Goal: Task Accomplishment & Management: Manage account settings

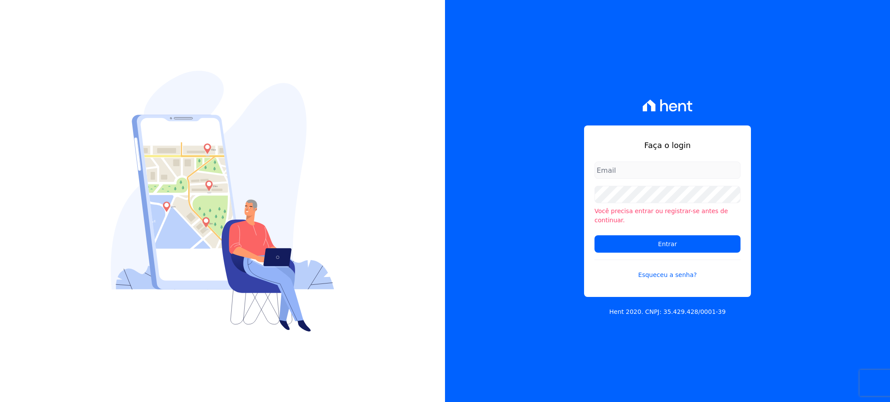
click at [662, 178] on input "email" at bounding box center [667, 170] width 146 height 17
type input "[EMAIL_ADDRESS][DOMAIN_NAME]"
click at [594, 235] on input "Entrar" at bounding box center [667, 243] width 146 height 17
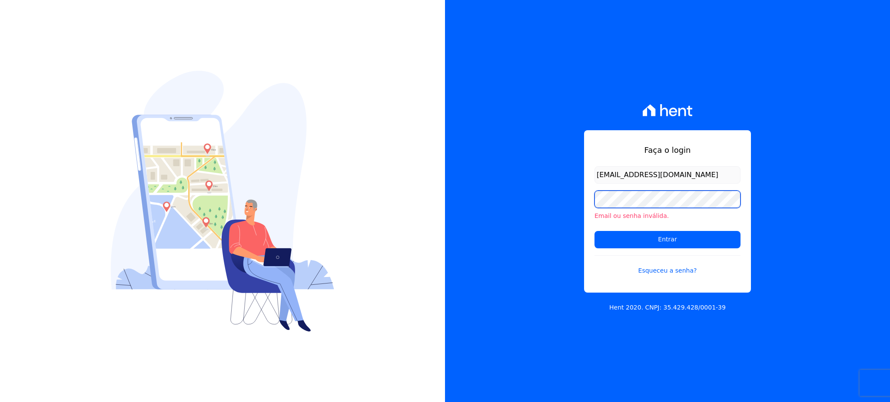
click at [594, 231] on input "Entrar" at bounding box center [667, 239] width 146 height 17
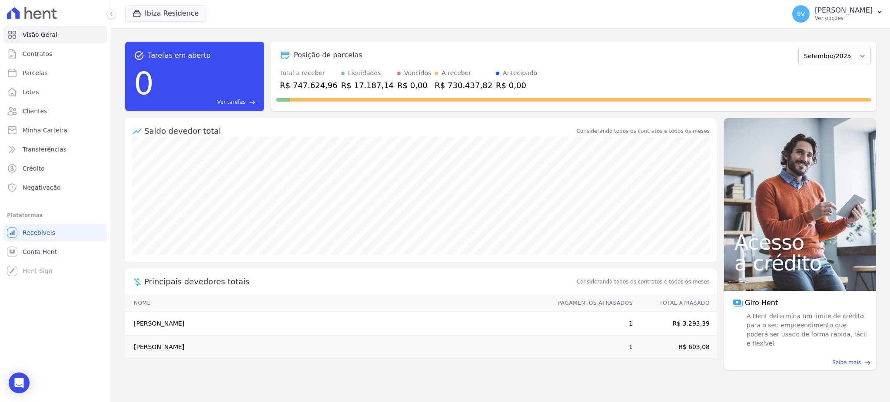
click at [152, 2] on div "Ibiza Residence CONSTRUTORA E IMOBILIARIA FARIAS BAHAMAS EAST VILLAGE COMPLEXO …" at bounding box center [453, 14] width 656 height 29
click at [153, 11] on button "Ibiza Residence" at bounding box center [165, 13] width 81 height 17
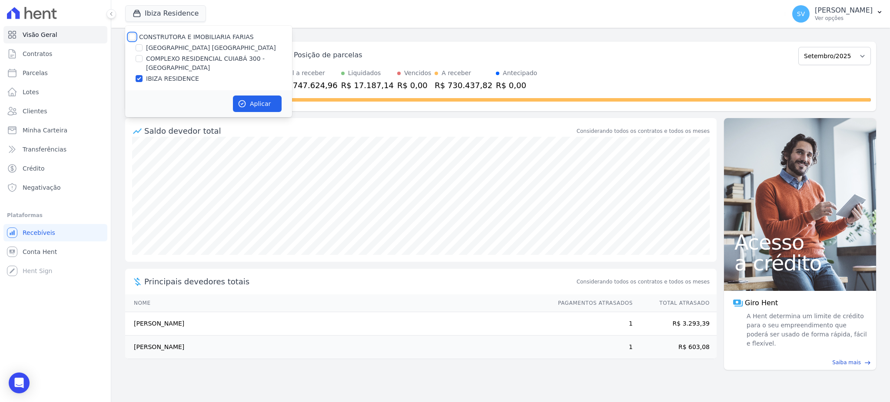
click at [133, 38] on input "CONSTRUTORA E IMOBILIARIA FARIAS" at bounding box center [132, 36] width 7 height 7
checkbox input "true"
click at [246, 104] on icon "button" at bounding box center [242, 103] width 9 height 9
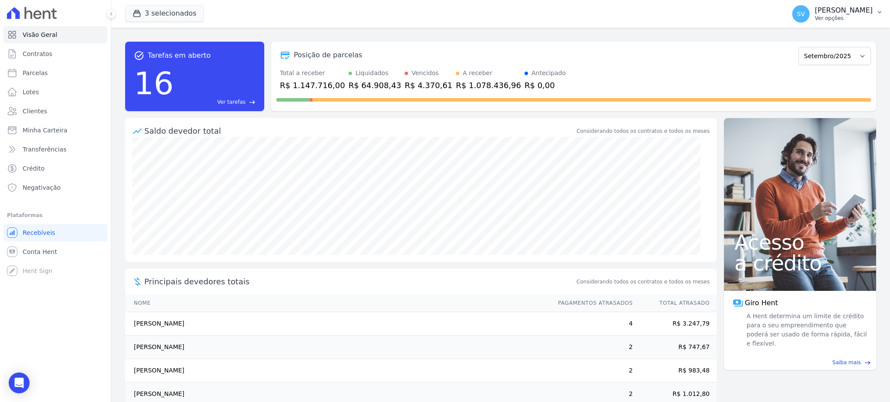
click at [821, 17] on p "Ver opções" at bounding box center [843, 18] width 58 height 7
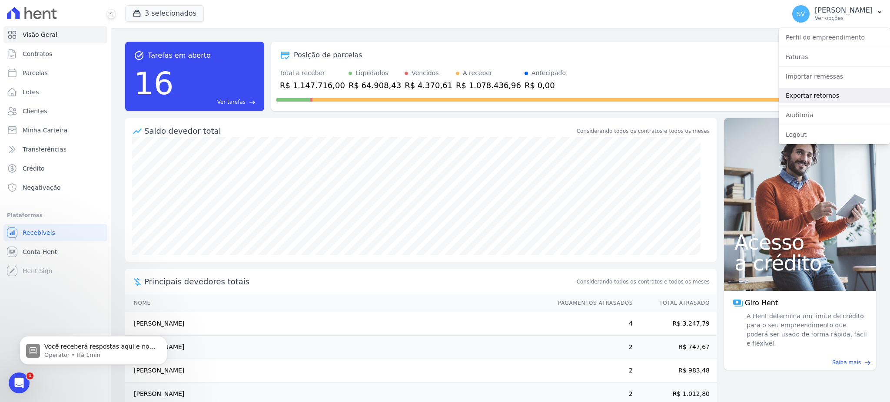
click at [814, 91] on link "Exportar retornos" at bounding box center [833, 96] width 111 height 16
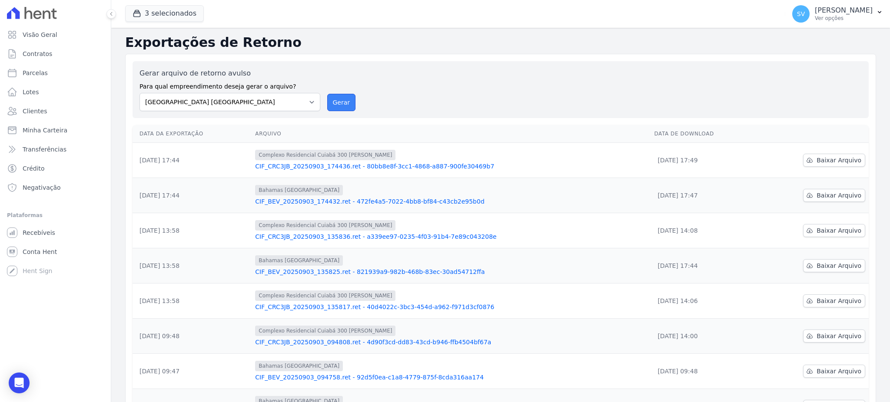
click at [336, 106] on button "Gerar" at bounding box center [341, 102] width 29 height 17
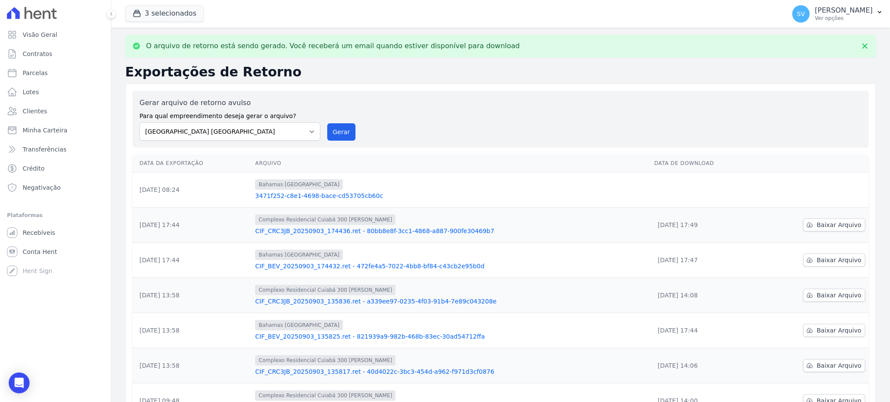
click at [308, 105] on label "Gerar arquivo de retorno avulso" at bounding box center [229, 103] width 181 height 10
click at [294, 131] on select "BAHAMAS EAST VILLAGE COMPLEXO RESIDENCIAL CUIABÁ 300 - JOÃO DE BARRO IBIZA RESI…" at bounding box center [229, 131] width 181 height 18
select select "a999329b-d322-46c5-b2df-9163b092fb9b"
click at [139, 122] on select "BAHAMAS EAST VILLAGE COMPLEXO RESIDENCIAL CUIABÁ 300 - JOÃO DE BARRO IBIZA RESI…" at bounding box center [229, 131] width 181 height 18
click at [335, 129] on button "Gerar" at bounding box center [341, 131] width 29 height 17
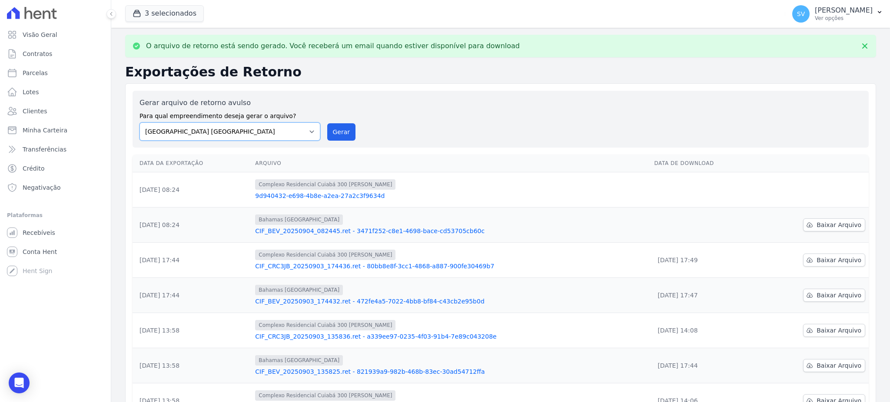
click at [302, 133] on select "BAHAMAS EAST VILLAGE COMPLEXO RESIDENCIAL CUIABÁ 300 - JOÃO DE BARRO IBIZA RESI…" at bounding box center [229, 131] width 181 height 18
select select "73a372cd-5640-41c8-aaea-11bd74619c10"
click at [139, 122] on select "BAHAMAS EAST VILLAGE COMPLEXO RESIDENCIAL CUIABÁ 300 - JOÃO DE BARRO IBIZA RESI…" at bounding box center [229, 131] width 181 height 18
click at [344, 131] on button "Gerar" at bounding box center [341, 131] width 29 height 17
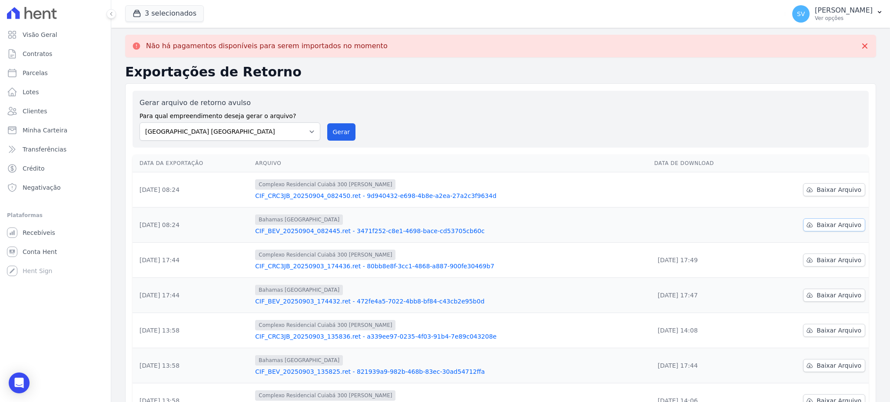
click at [816, 222] on span "Baixar Arquivo" at bounding box center [838, 225] width 45 height 9
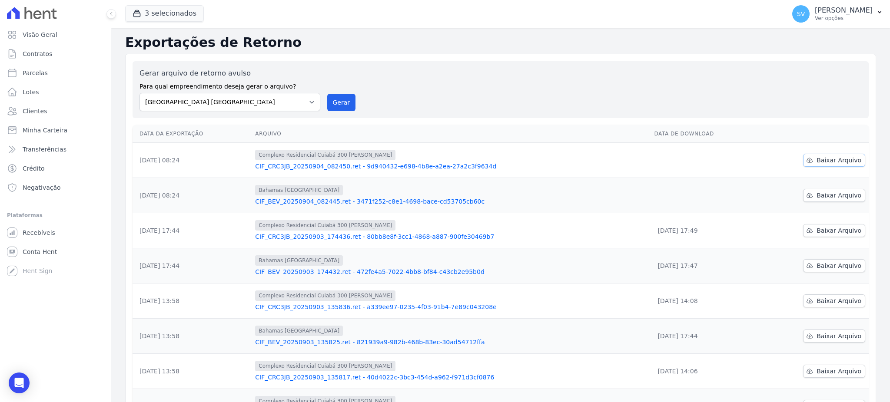
click at [816, 162] on span "Baixar Arquivo" at bounding box center [838, 160] width 45 height 9
click at [61, 31] on link "Visão Geral" at bounding box center [55, 34] width 104 height 17
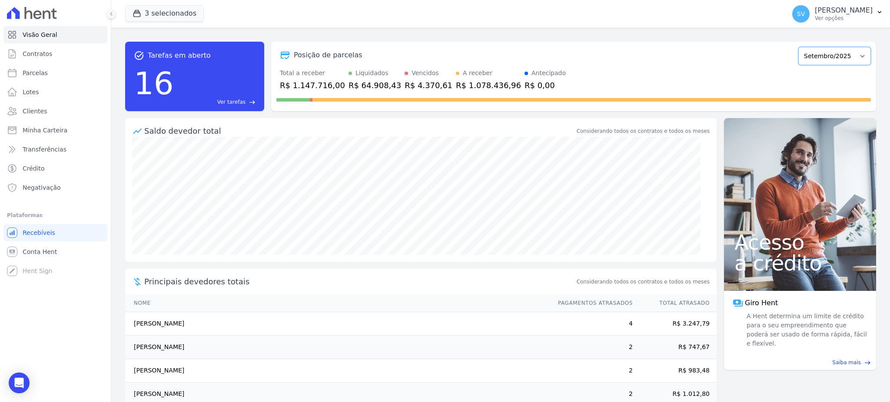
click at [838, 51] on select "Outubro/2022 Novembro/2022 Dezembro/2022 Janeiro/2023 Fevereiro/2023 Março/2023…" at bounding box center [834, 56] width 73 height 18
select select "07/2025"
click at [798, 47] on select "Outubro/2022 Novembro/2022 Dezembro/2022 Janeiro/2023 Fevereiro/2023 Março/2023…" at bounding box center [834, 56] width 73 height 18
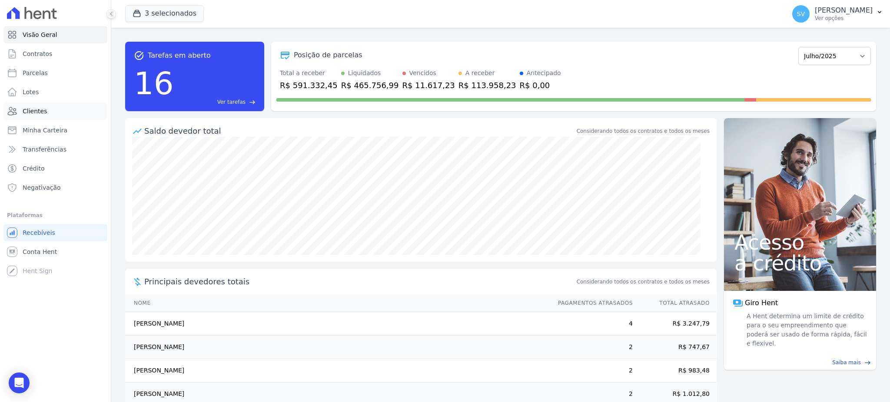
click at [38, 107] on span "Clientes" at bounding box center [35, 111] width 24 height 9
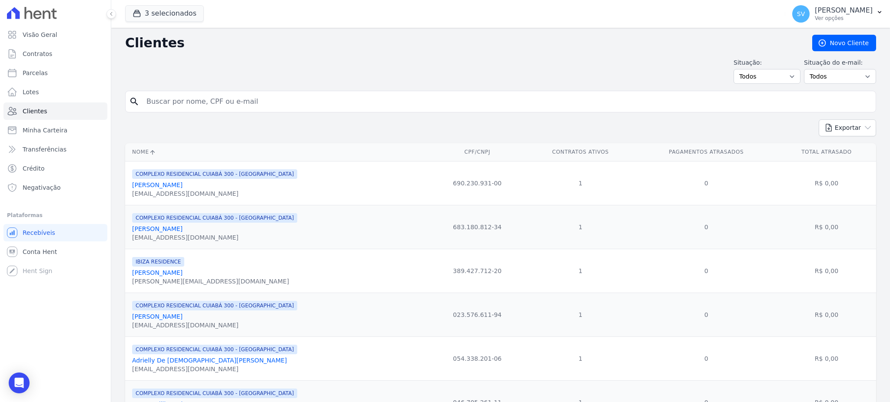
click at [293, 104] on input "search" at bounding box center [506, 101] width 731 height 17
type input "carlindo"
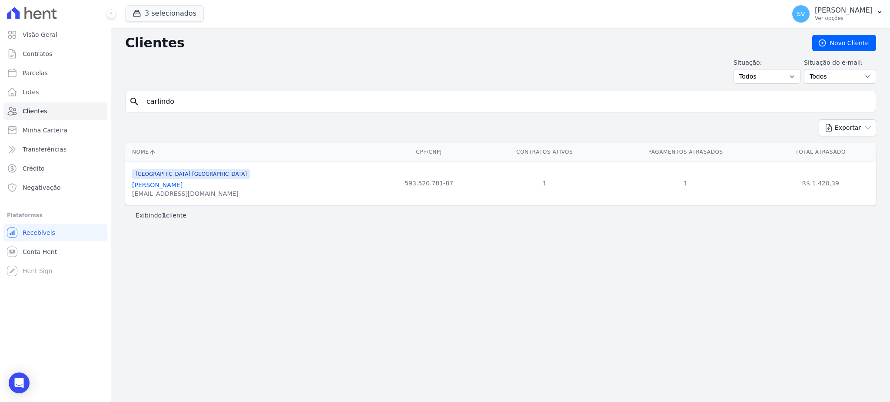
click at [182, 186] on link "Carlindo Nunes Sobrinho" at bounding box center [157, 185] width 50 height 7
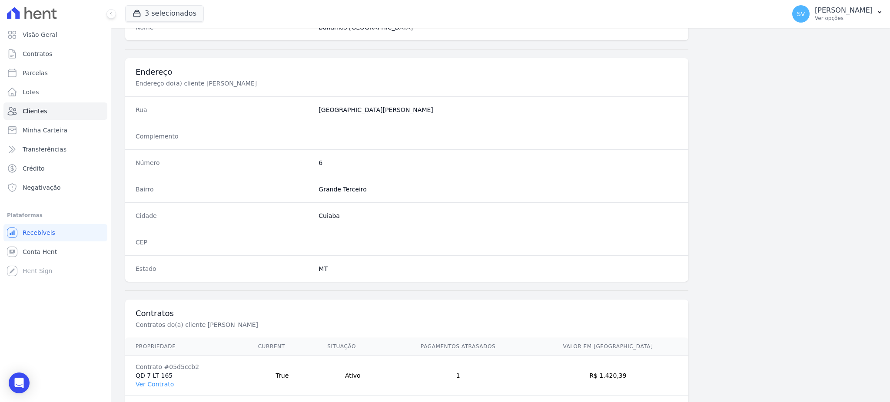
scroll to position [411, 0]
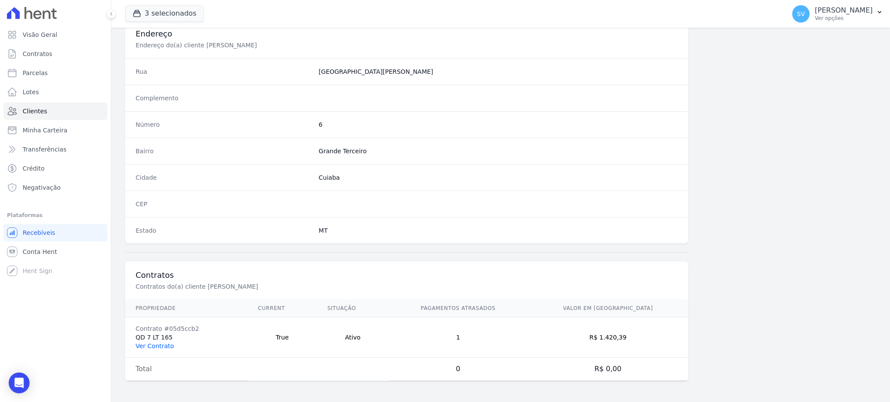
click at [156, 349] on link "Ver Contrato" at bounding box center [155, 346] width 38 height 7
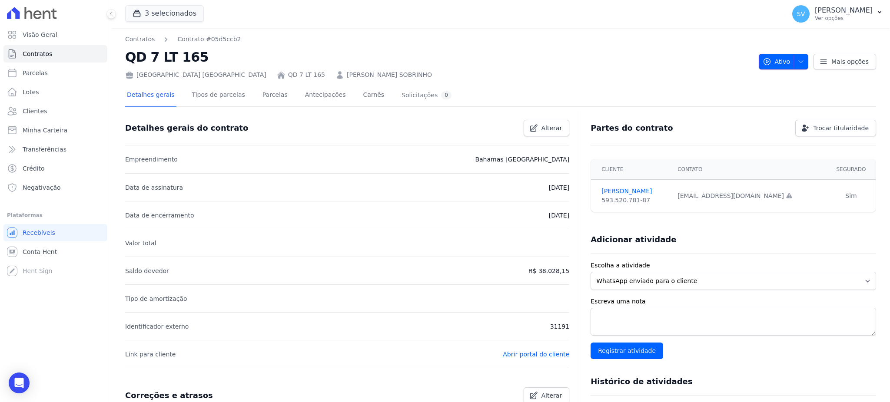
click at [793, 65] on span "button" at bounding box center [798, 62] width 11 height 14
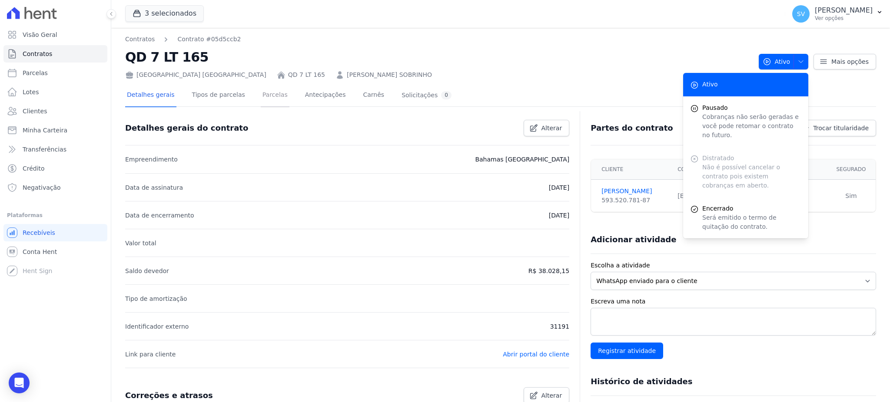
click at [261, 89] on link "Parcelas" at bounding box center [275, 95] width 29 height 23
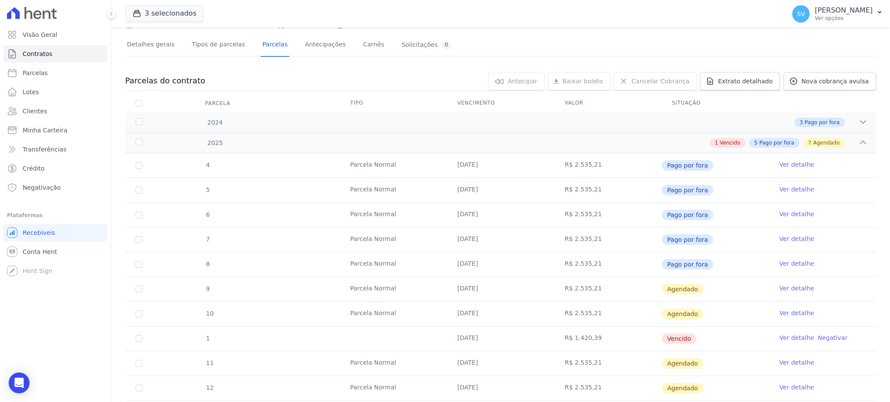
scroll to position [116, 0]
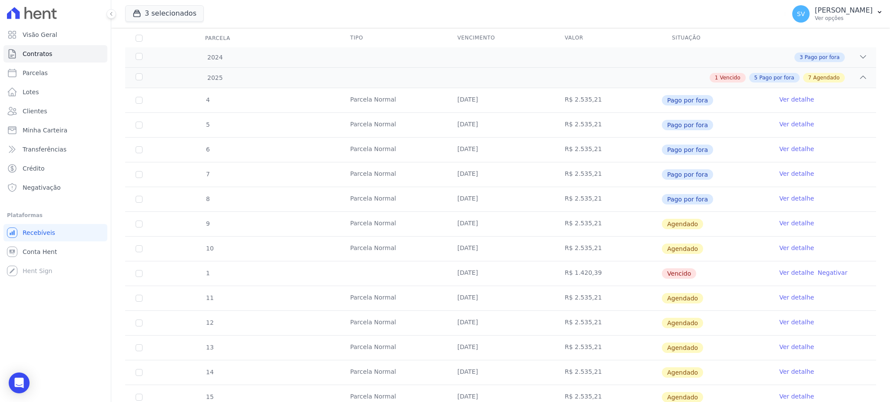
click at [779, 275] on link "Ver detalhe" at bounding box center [796, 272] width 35 height 9
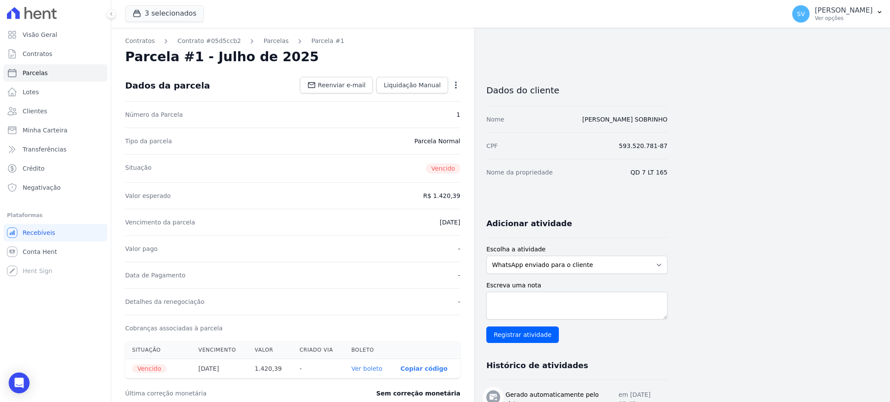
click at [456, 84] on icon "button" at bounding box center [456, 85] width 2 height 7
click at [417, 116] on link "Cancelar Cobrança" at bounding box center [418, 113] width 76 height 16
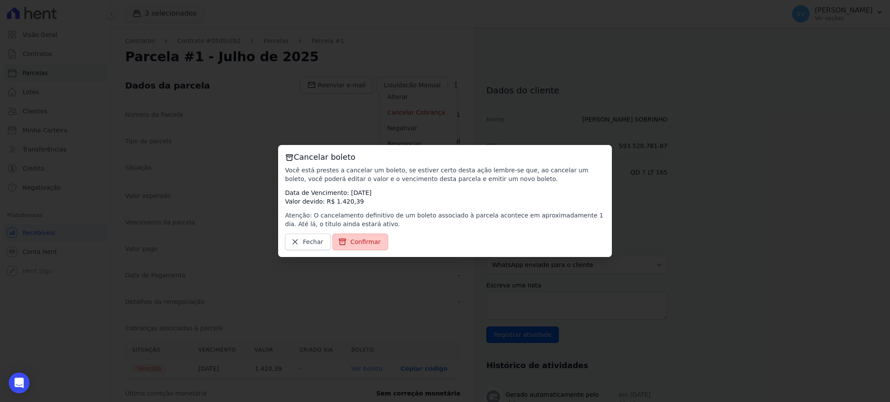
click at [367, 244] on span "Confirmar" at bounding box center [365, 242] width 30 height 9
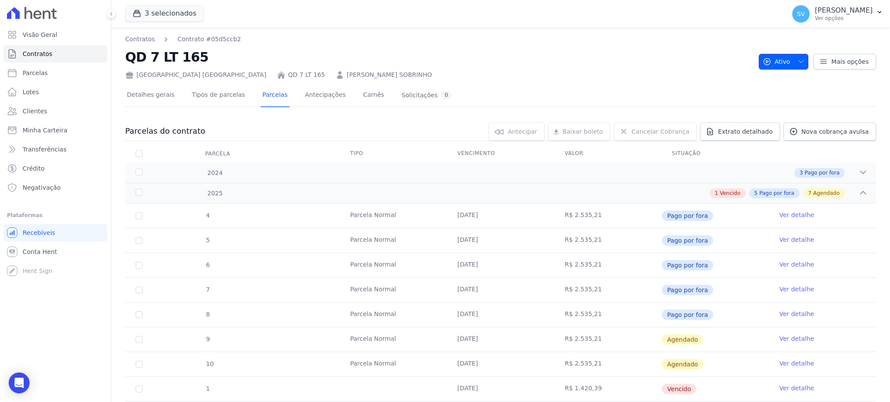
click at [797, 60] on icon "button" at bounding box center [800, 61] width 7 height 7
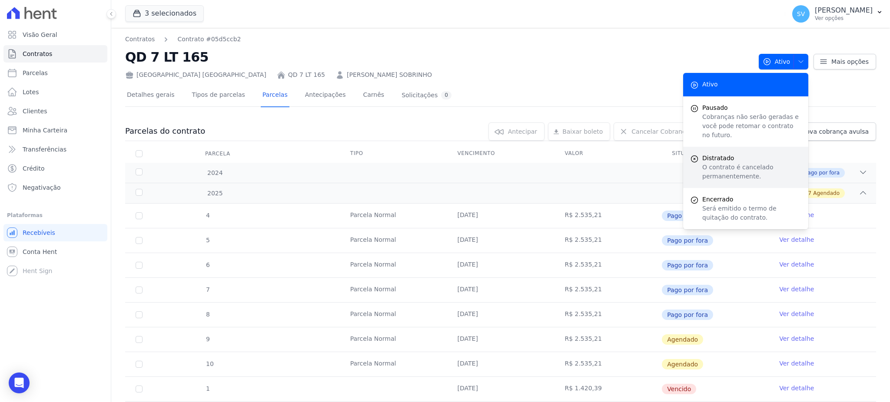
click at [726, 163] on p "O contrato é cancelado permanentemente." at bounding box center [751, 172] width 99 height 18
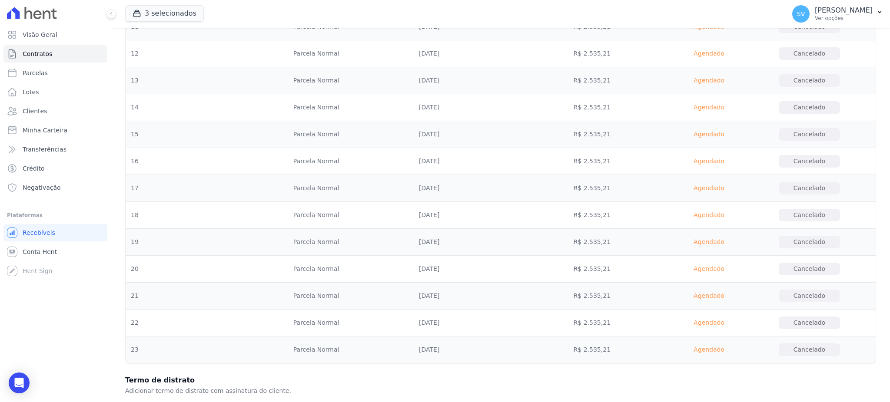
scroll to position [439, 0]
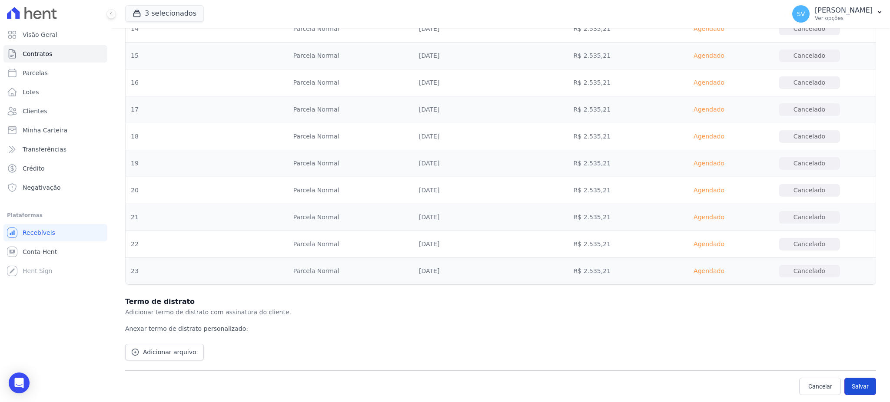
click at [847, 384] on button "Salvar" at bounding box center [860, 386] width 32 height 17
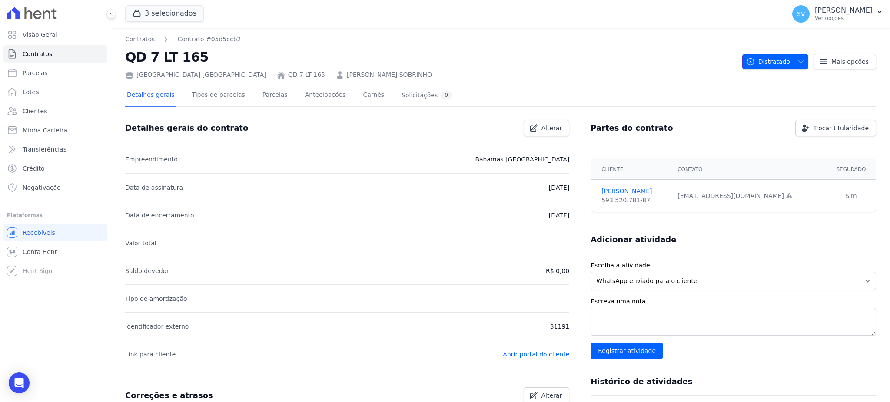
click at [797, 63] on icon "button" at bounding box center [800, 61] width 7 height 7
click at [61, 44] on ul "Visão Geral Contratos Parcelas Lotes Clientes Minha Carteira Transferências Cré…" at bounding box center [55, 111] width 104 height 170
click at [57, 33] on link "Visão Geral" at bounding box center [55, 34] width 104 height 17
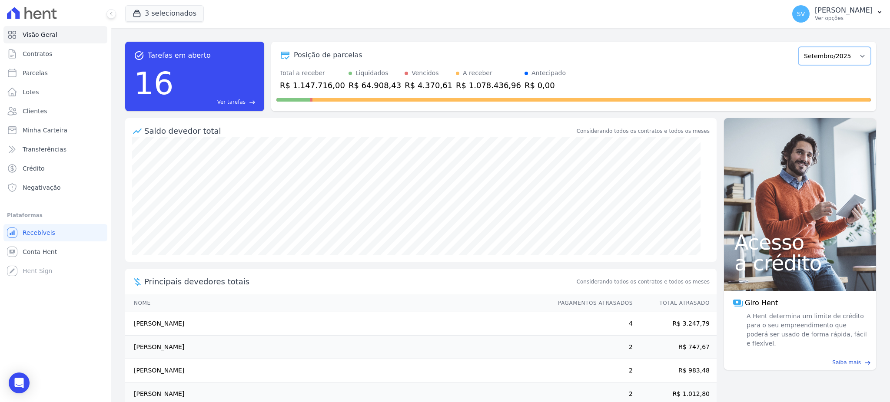
click at [843, 52] on select "Outubro/2022 Novembro/2022 Dezembro/2022 [GEOGRAPHIC_DATA]/2023 Fevereiro/2023 …" at bounding box center [834, 56] width 73 height 18
select select "08/2025"
click at [798, 47] on select "Outubro/2022 Novembro/2022 Dezembro/2022 [GEOGRAPHIC_DATA]/2023 Fevereiro/2023 …" at bounding box center [834, 56] width 73 height 18
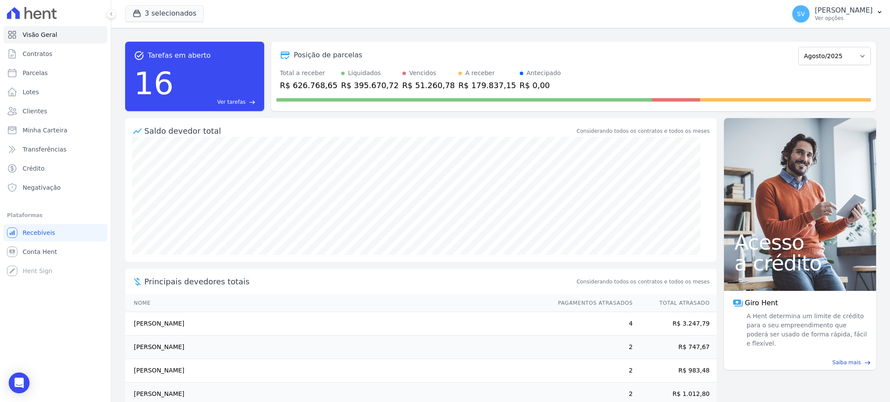
scroll to position [16, 0]
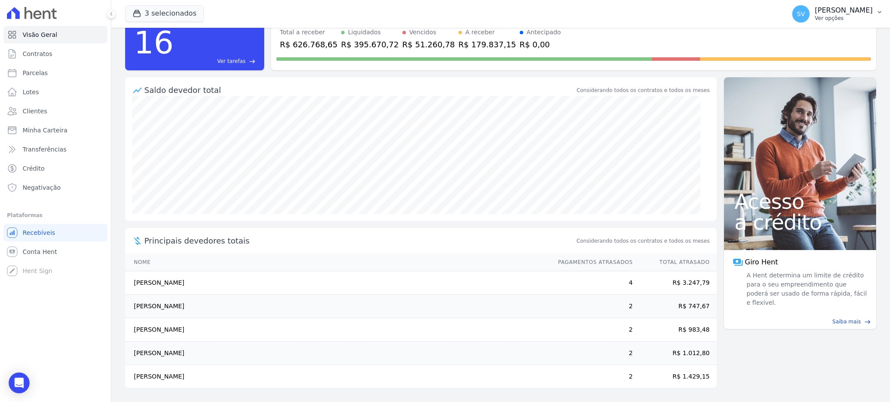
click at [808, 3] on button "SV SHIRLEY VANESSA SOUSA ALVES Ver opções" at bounding box center [837, 14] width 105 height 24
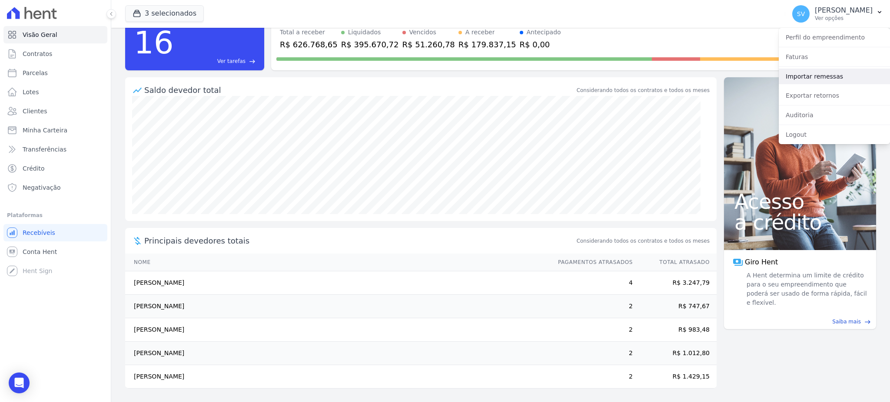
click at [809, 80] on link "Importar remessas" at bounding box center [833, 77] width 111 height 16
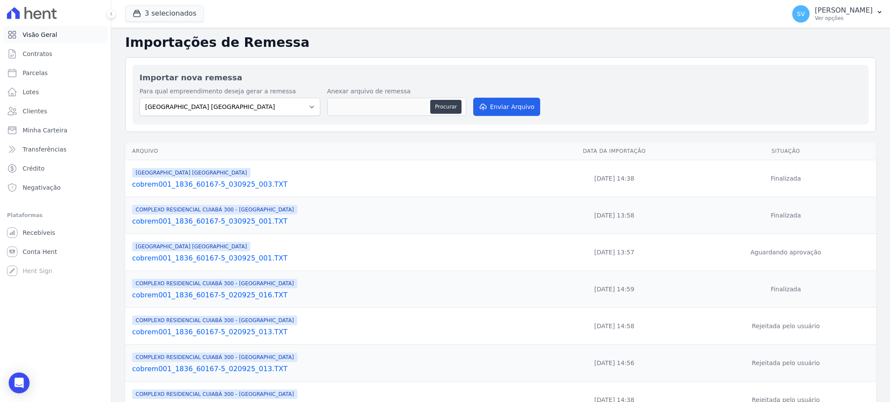
click at [22, 36] on link "Visão Geral" at bounding box center [55, 34] width 104 height 17
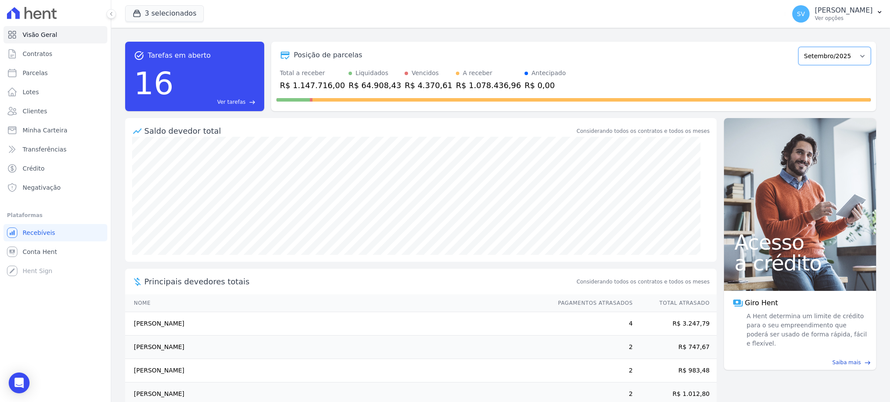
click at [820, 54] on select "Outubro/2022 Novembro/2022 Dezembro/2022 Janeiro/2023 Fevereiro/2023 Março/2023…" at bounding box center [834, 56] width 73 height 18
select select "07/2025"
click at [798, 47] on select "Outubro/2022 Novembro/2022 Dezembro/2022 Janeiro/2023 Fevereiro/2023 Março/2023…" at bounding box center [834, 56] width 73 height 18
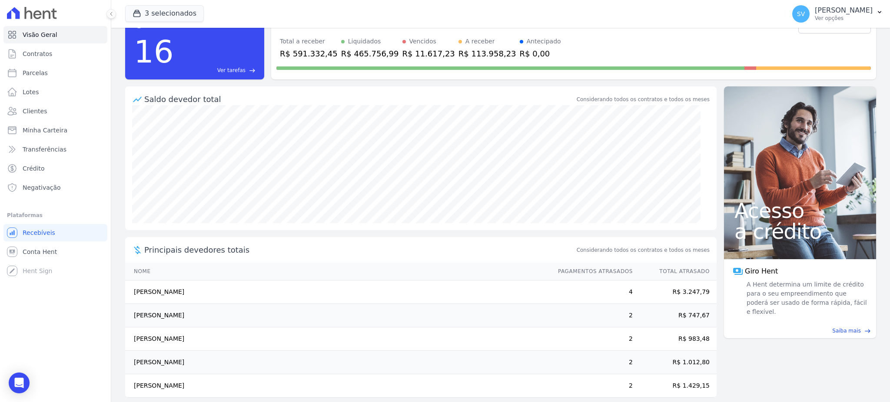
scroll to position [41, 0]
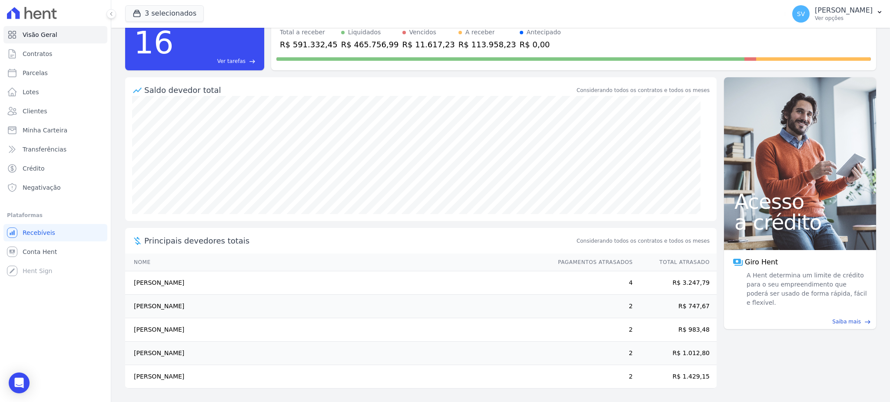
click at [147, 284] on td "[PERSON_NAME]" at bounding box center [337, 282] width 424 height 23
drag, startPoint x: 132, startPoint y: 283, endPoint x: 189, endPoint y: 283, distance: 56.9
click at [189, 283] on td "[PERSON_NAME]" at bounding box center [337, 282] width 424 height 23
drag, startPoint x: 684, startPoint y: 284, endPoint x: 355, endPoint y: 287, distance: 328.8
click at [679, 284] on td "R$ 3.247,79" at bounding box center [674, 282] width 83 height 23
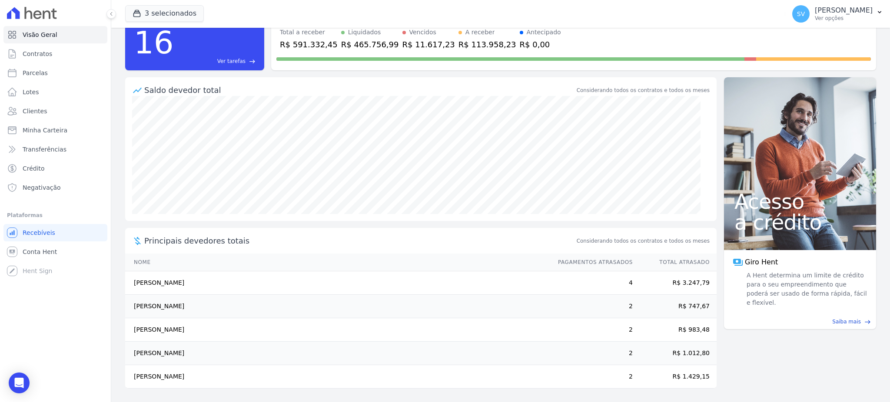
drag, startPoint x: 185, startPoint y: 283, endPoint x: 169, endPoint y: 284, distance: 16.1
click at [185, 282] on td "[PERSON_NAME]" at bounding box center [337, 282] width 424 height 23
drag, startPoint x: 135, startPoint y: 283, endPoint x: 202, endPoint y: 282, distance: 66.5
click at [202, 282] on td "[PERSON_NAME]" at bounding box center [337, 282] width 424 height 23
copy td "[PERSON_NAME]"
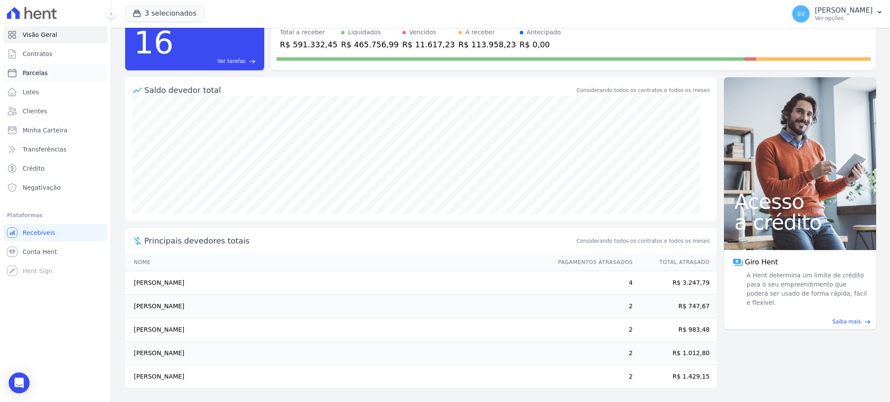
click at [36, 70] on span "Parcelas" at bounding box center [35, 73] width 25 height 9
select select
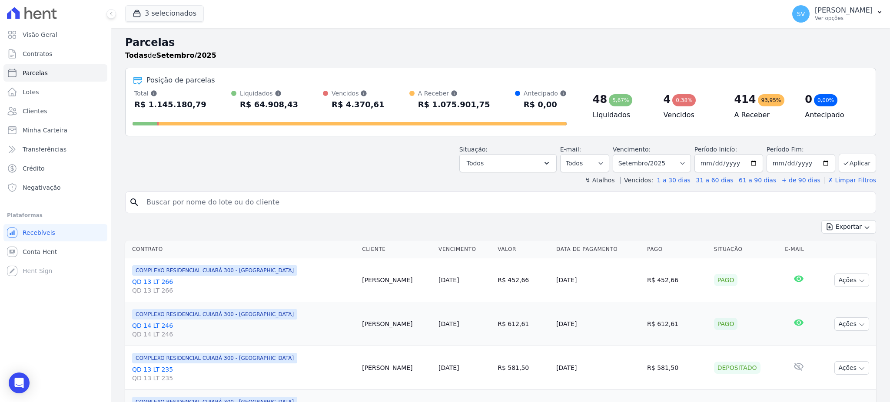
click at [248, 201] on input "search" at bounding box center [506, 202] width 731 height 17
paste input "[PERSON_NAME]"
type input "[PERSON_NAME]"
select select
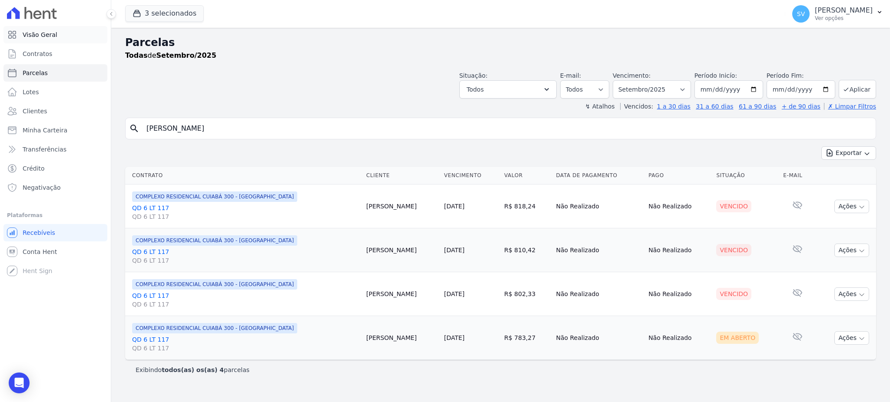
click at [41, 37] on span "Visão Geral" at bounding box center [40, 34] width 35 height 9
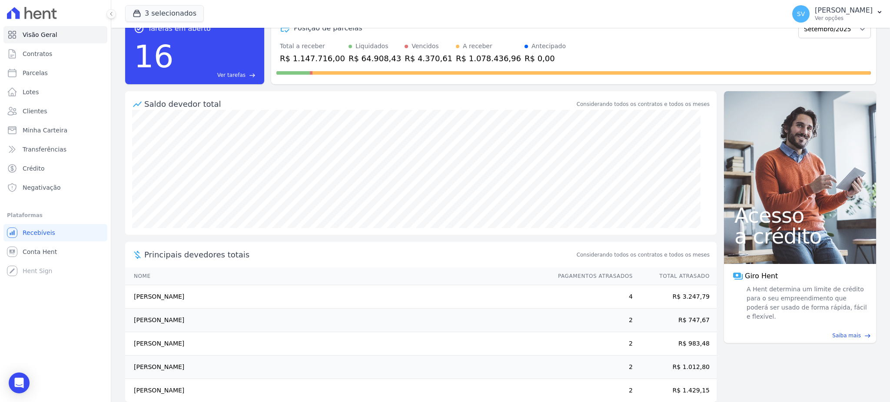
scroll to position [41, 0]
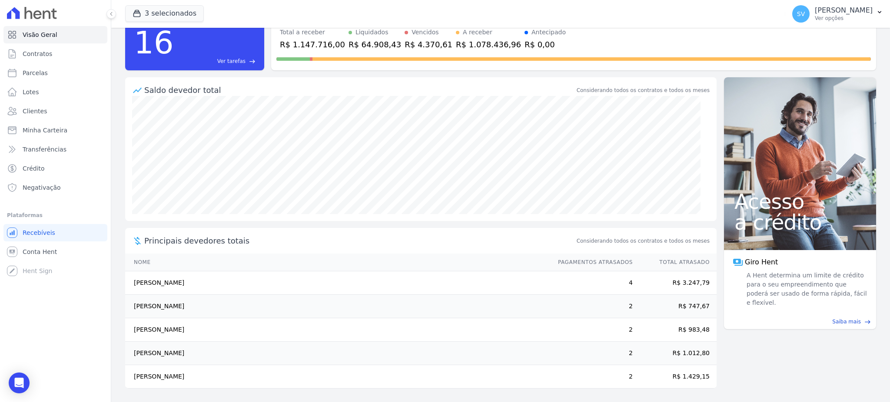
drag, startPoint x: 132, startPoint y: 308, endPoint x: 177, endPoint y: 315, distance: 45.3
click at [188, 311] on td "[PERSON_NAME]" at bounding box center [337, 306] width 424 height 23
drag, startPoint x: 134, startPoint y: 331, endPoint x: 159, endPoint y: 348, distance: 30.2
click at [206, 334] on td "[PERSON_NAME]" at bounding box center [337, 329] width 424 height 23
drag, startPoint x: 134, startPoint y: 351, endPoint x: 190, endPoint y: 354, distance: 56.1
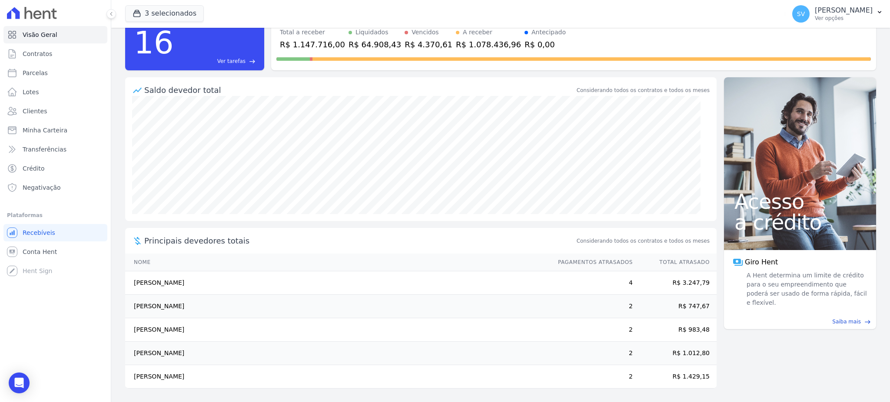
click at [190, 354] on td "[PERSON_NAME]" at bounding box center [337, 353] width 424 height 23
drag, startPoint x: 135, startPoint y: 377, endPoint x: 208, endPoint y: 382, distance: 73.6
click at [208, 382] on td "[PERSON_NAME]" at bounding box center [337, 376] width 424 height 23
copy td "[PERSON_NAME]"
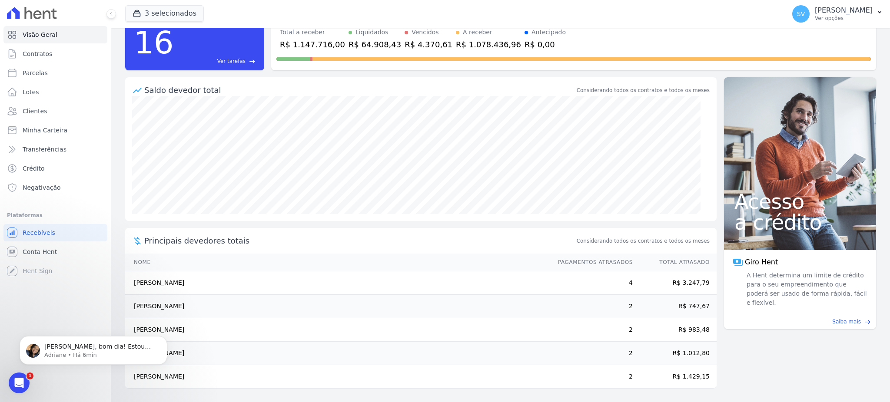
scroll to position [0, 0]
